Goal: Task Accomplishment & Management: Manage account settings

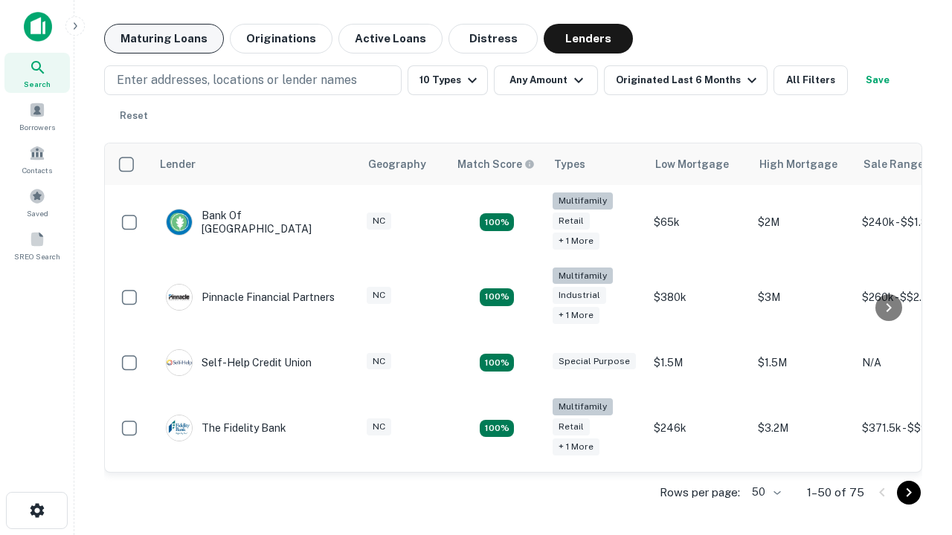
click at [164, 39] on button "Maturing Loans" at bounding box center [164, 39] width 120 height 30
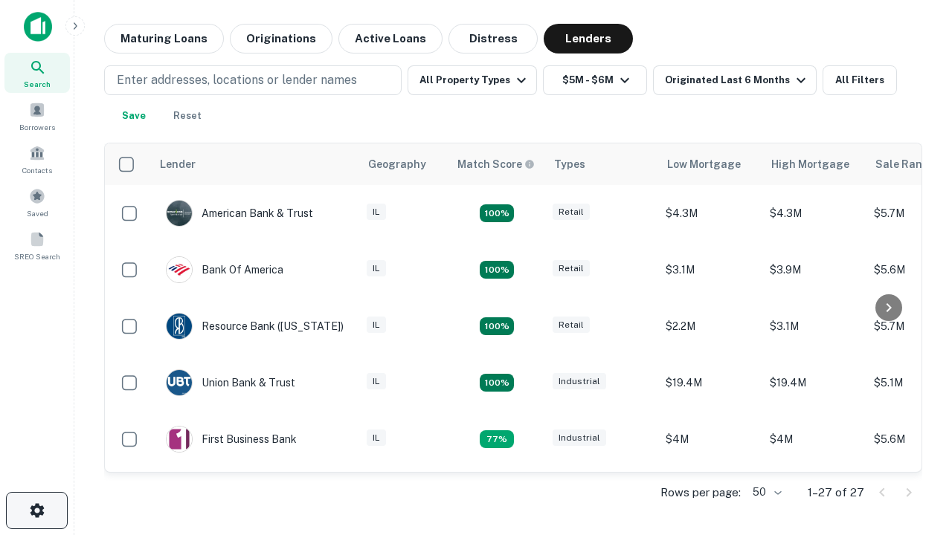
click at [36, 511] on icon "button" at bounding box center [37, 511] width 18 height 18
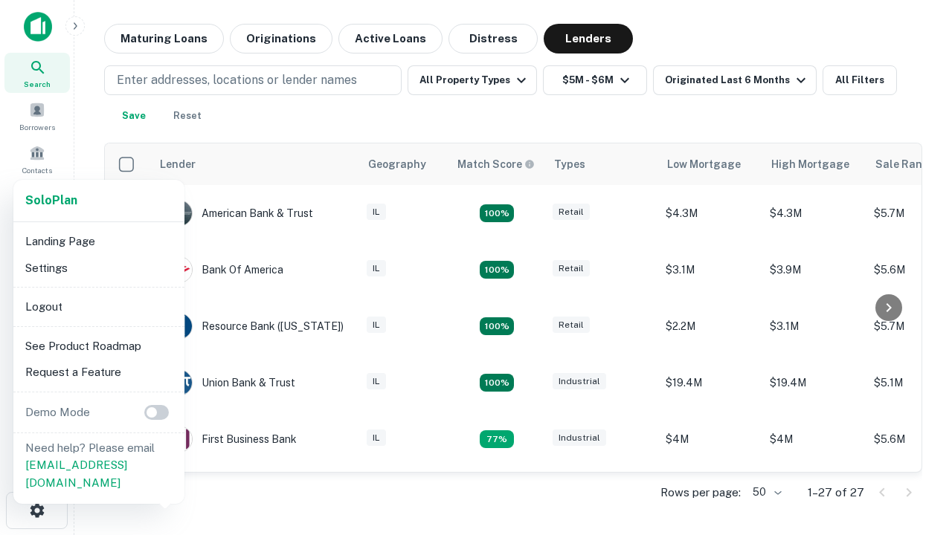
click at [98, 306] on li "Logout" at bounding box center [98, 307] width 159 height 27
